Goal: Information Seeking & Learning: Learn about a topic

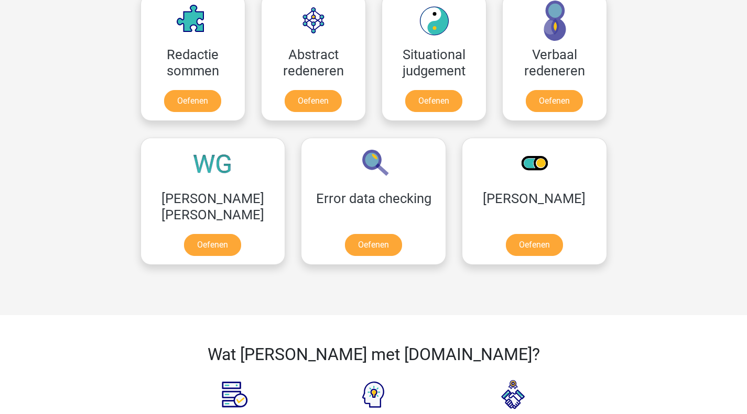
scroll to position [838, 0]
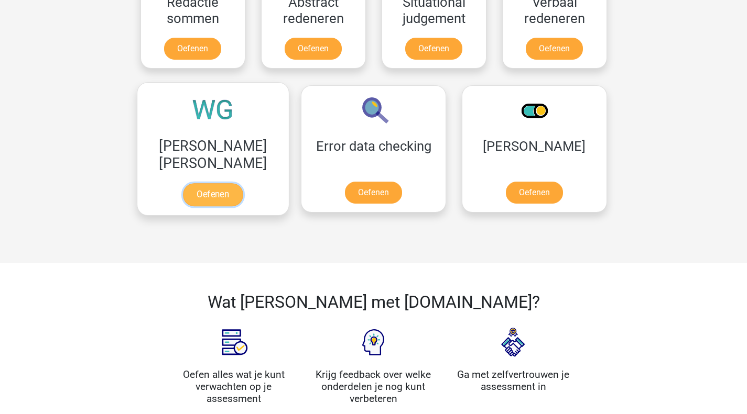
click at [203, 190] on link "Oefenen" at bounding box center [213, 194] width 60 height 23
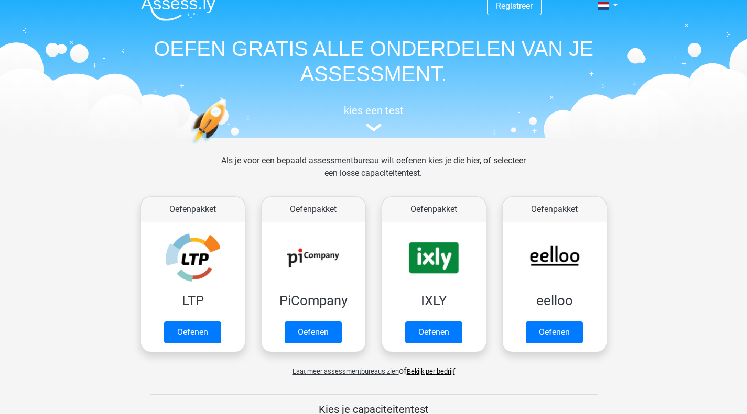
scroll to position [0, 0]
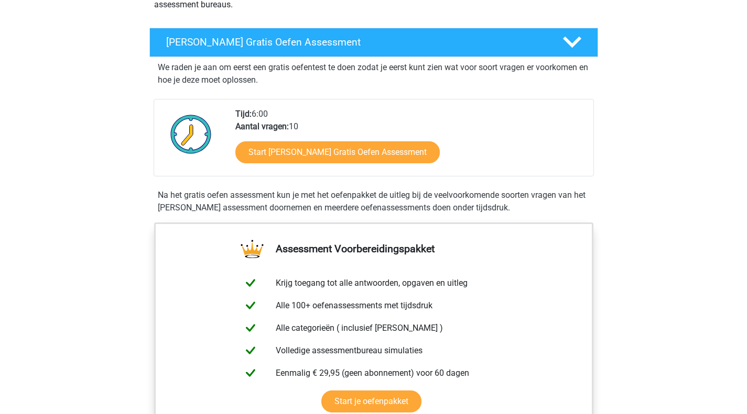
scroll to position [210, 0]
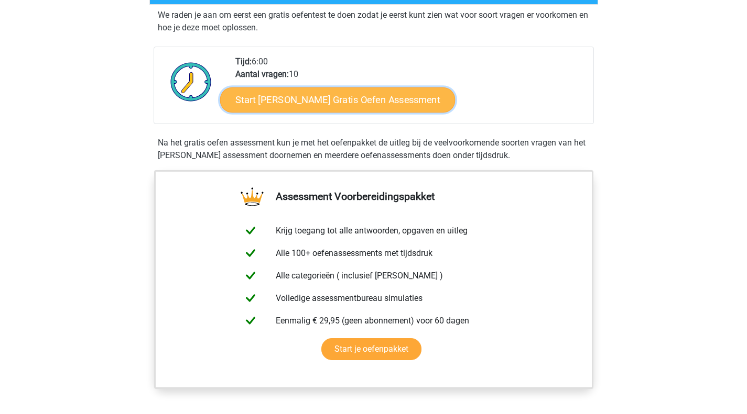
click at [268, 103] on link "Start [PERSON_NAME] Gratis Oefen Assessment" at bounding box center [337, 100] width 235 height 25
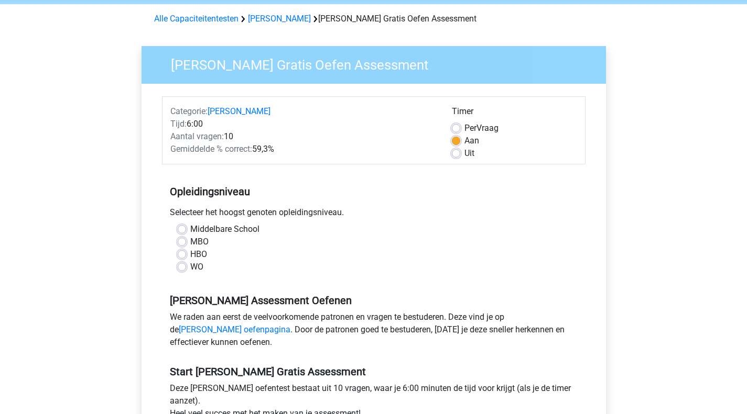
scroll to position [52, 0]
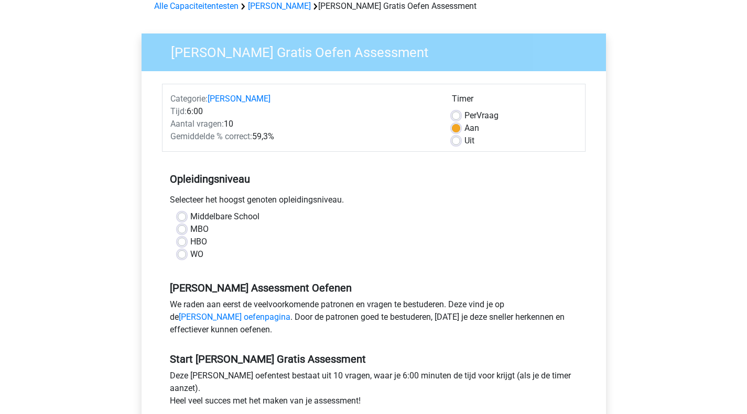
click at [209, 218] on label "Middelbare School" at bounding box center [224, 217] width 69 height 13
click at [186, 218] on input "Middelbare School" at bounding box center [182, 216] width 8 height 10
radio input "true"
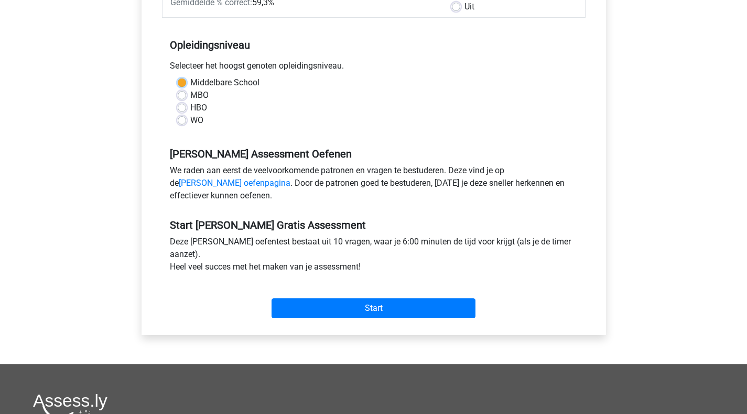
scroll to position [210, 0]
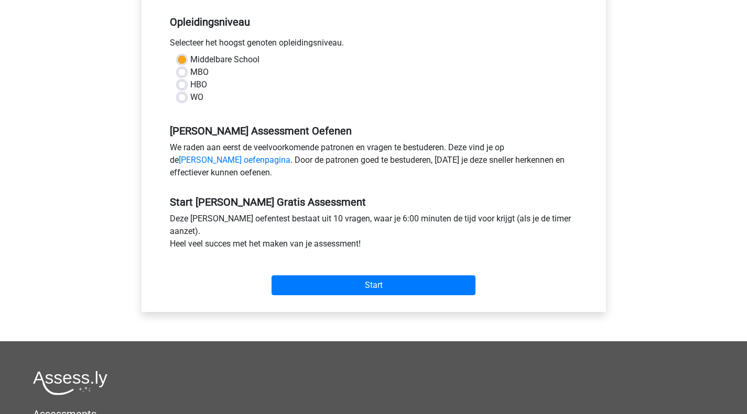
click at [195, 106] on div "Middelbare School MBO HBO WO" at bounding box center [373, 82] width 423 height 59
click at [194, 101] on label "WO" at bounding box center [196, 97] width 13 height 13
click at [186, 101] on input "WO" at bounding box center [182, 96] width 8 height 10
radio input "true"
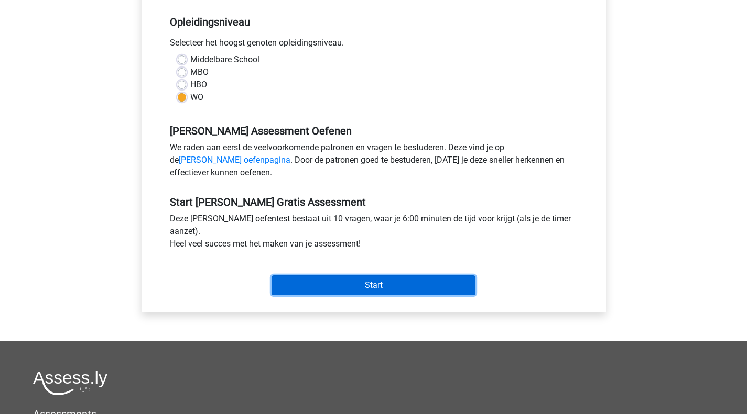
click at [348, 285] on input "Start" at bounding box center [373, 286] width 204 height 20
